Goal: Navigation & Orientation: Find specific page/section

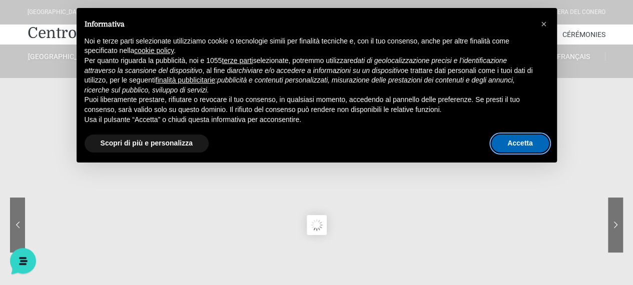
click at [508, 139] on button "Accetta" at bounding box center [520, 144] width 58 height 18
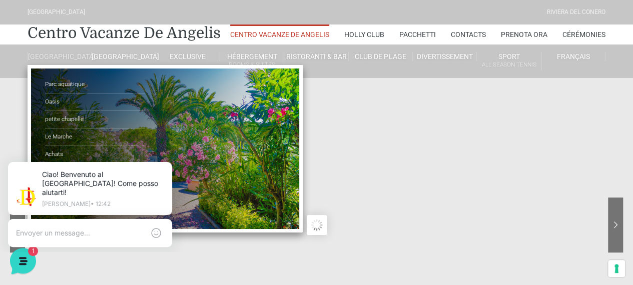
click at [50, 58] on link "[GEOGRAPHIC_DATA]" at bounding box center [60, 56] width 64 height 9
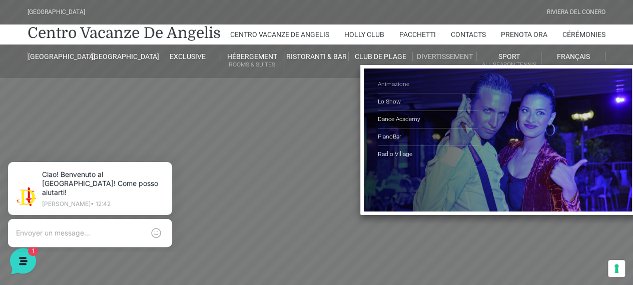
click at [404, 85] on link "Animazione" at bounding box center [428, 85] width 100 height 18
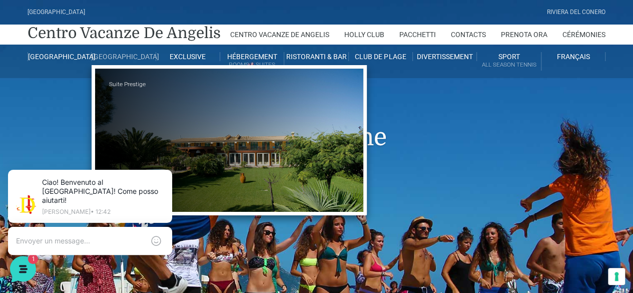
click at [110, 57] on link "[GEOGRAPHIC_DATA]" at bounding box center [124, 56] width 64 height 9
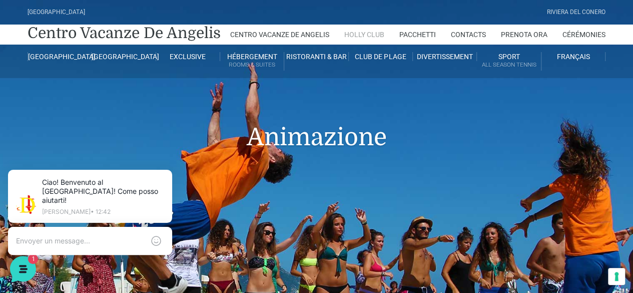
click at [353, 33] on link "Holly Club" at bounding box center [364, 35] width 40 height 20
